Goal: Task Accomplishment & Management: Use online tool/utility

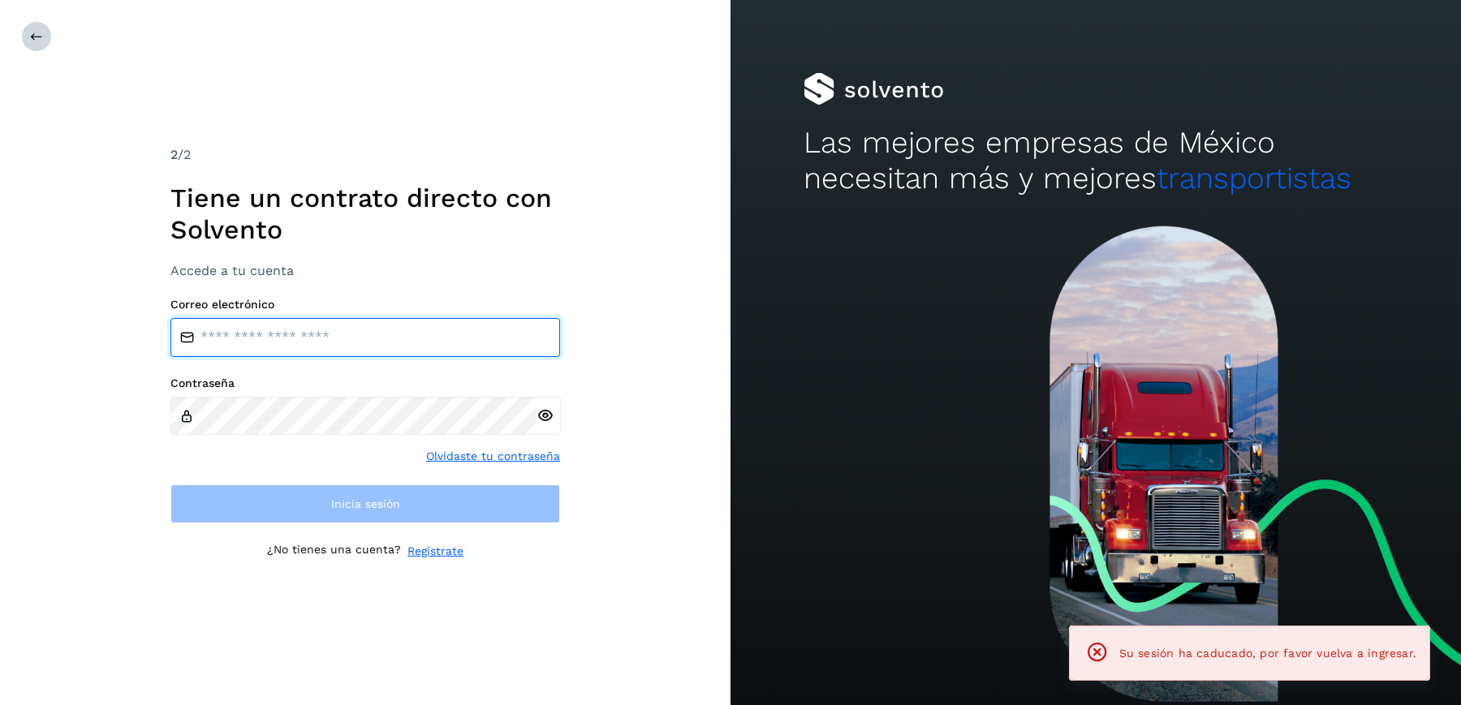
type input "**********"
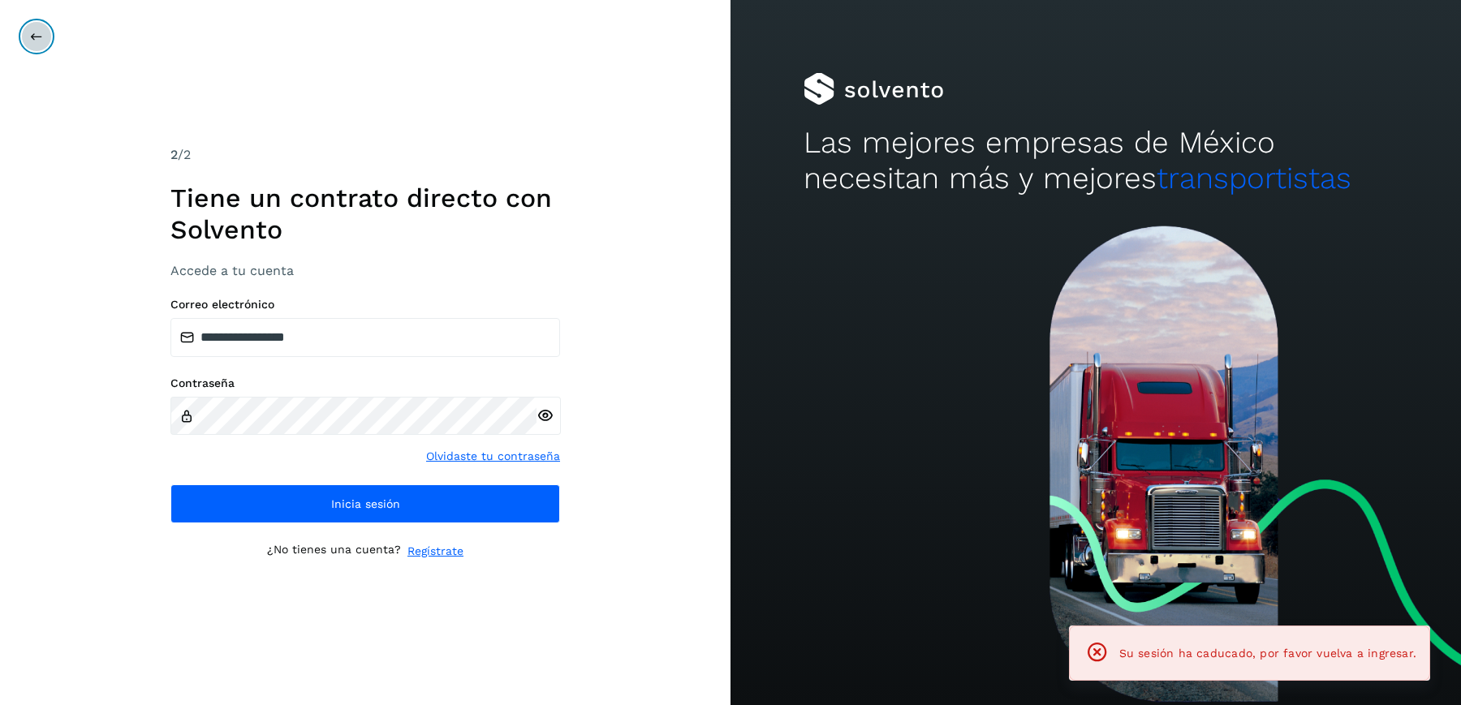
click at [41, 28] on button at bounding box center [36, 36] width 31 height 31
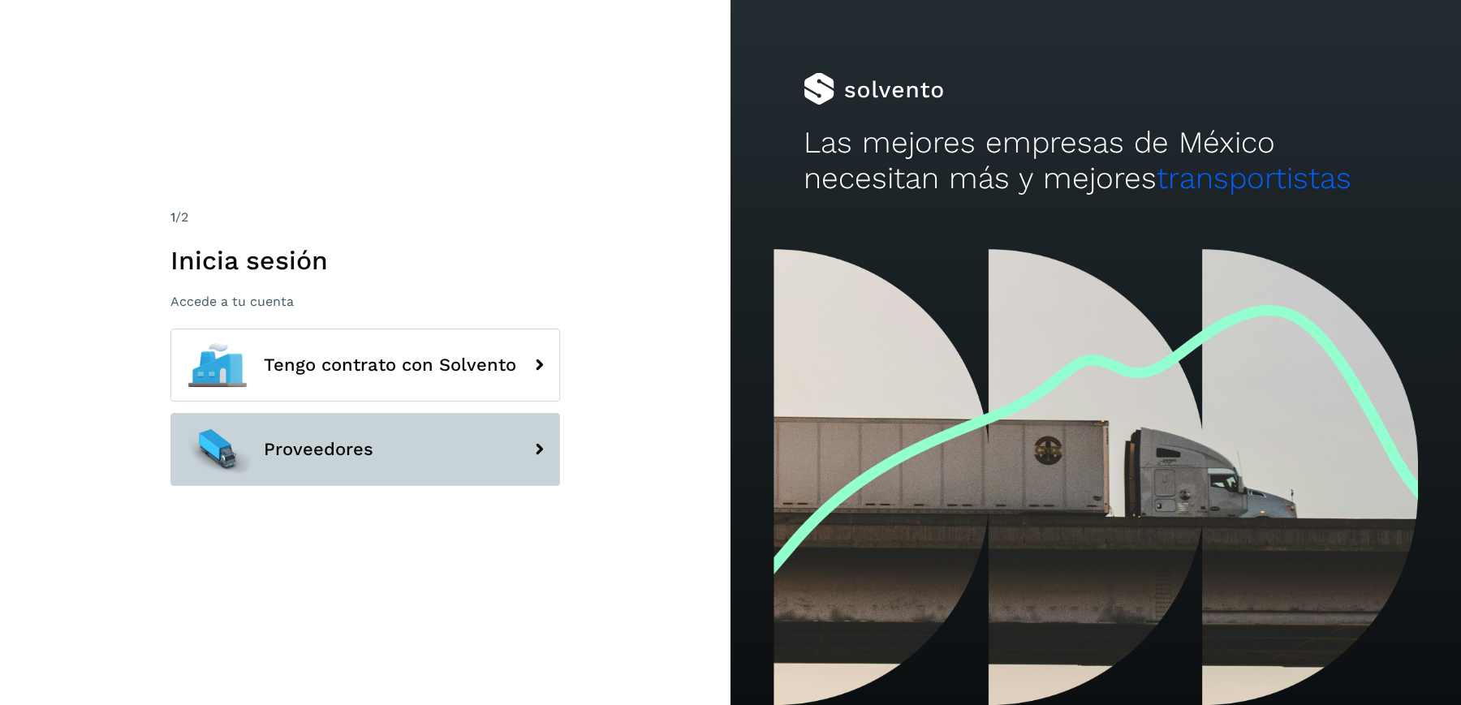
click at [317, 443] on span "Proveedores" at bounding box center [319, 449] width 110 height 19
